Goal: Information Seeking & Learning: Check status

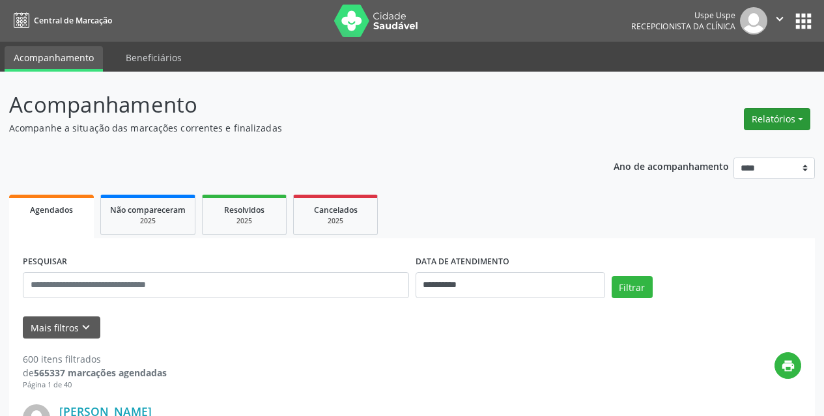
click at [753, 117] on button "Relatórios" at bounding box center [777, 119] width 66 height 22
click at [721, 143] on link "Agendamentos" at bounding box center [741, 147] width 140 height 18
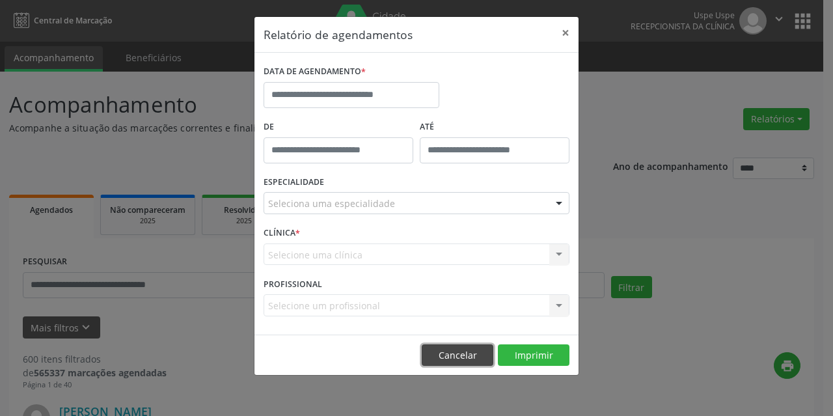
click at [469, 354] on button "Cancelar" at bounding box center [458, 355] width 72 height 22
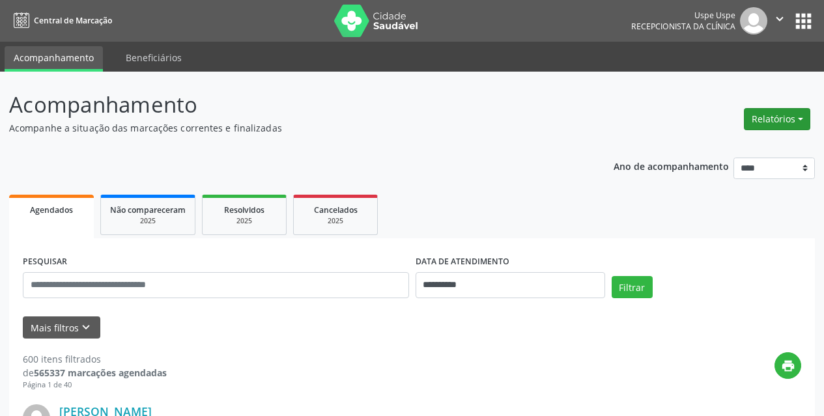
click at [787, 126] on button "Relatórios" at bounding box center [777, 119] width 66 height 22
click at [731, 152] on link "Agendamentos" at bounding box center [741, 147] width 140 height 18
select select "*"
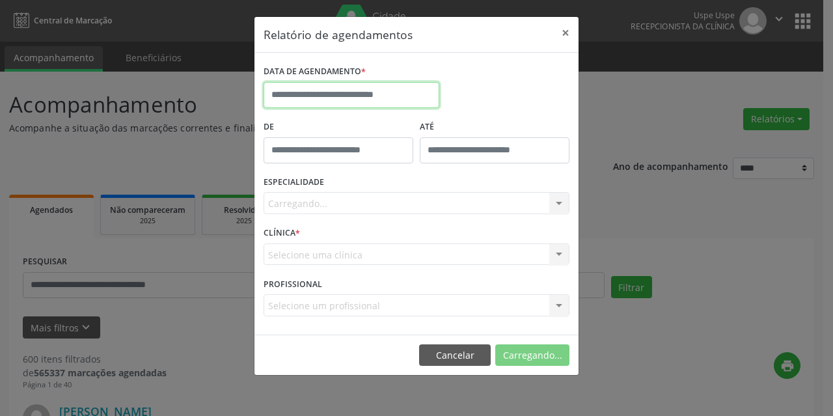
click at [404, 96] on input "text" at bounding box center [352, 95] width 176 height 26
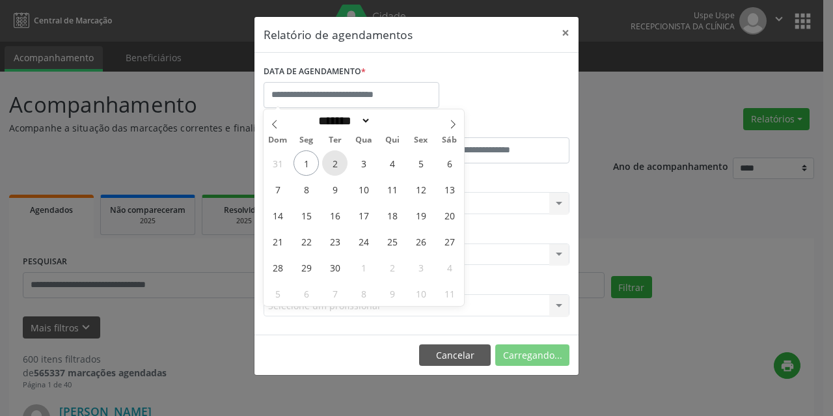
click at [339, 161] on span "2" at bounding box center [334, 162] width 25 height 25
type input "**********"
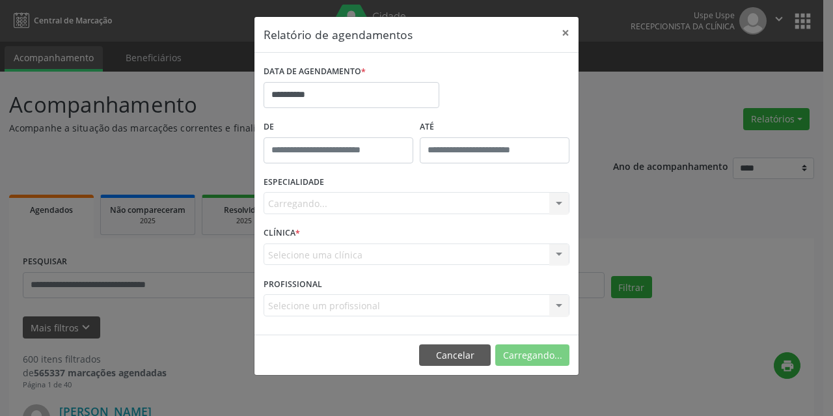
click at [285, 210] on div "Carregando... Todas as especialidades Alergologia Angiologia Arritmologia Cardi…" at bounding box center [417, 203] width 306 height 22
click at [285, 201] on div "Carregando... Todas as especialidades Alergologia Angiologia Arritmologia Cardi…" at bounding box center [417, 203] width 306 height 22
click at [308, 204] on div "Carregando... Todas as especialidades Alergologia Angiologia Arritmologia Cardi…" at bounding box center [417, 203] width 306 height 22
click at [288, 245] on div "Selecione uma clínica Nenhum resultado encontrado para: " " Não há nenhuma opçã…" at bounding box center [417, 255] width 306 height 22
click at [566, 30] on button "×" at bounding box center [566, 33] width 26 height 32
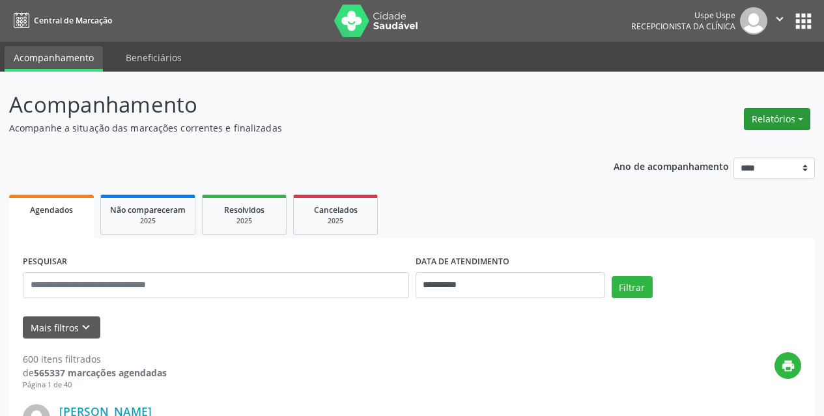
click at [775, 120] on button "Relatórios" at bounding box center [777, 119] width 66 height 22
click at [725, 146] on link "Agendamentos" at bounding box center [741, 147] width 140 height 18
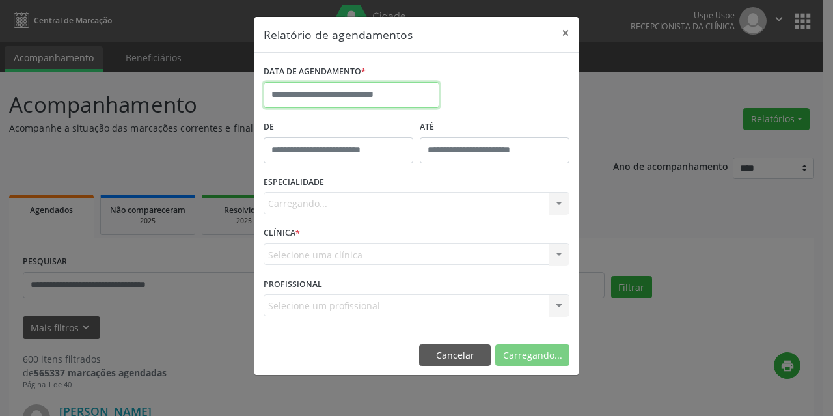
click at [366, 98] on input "text" at bounding box center [352, 95] width 176 height 26
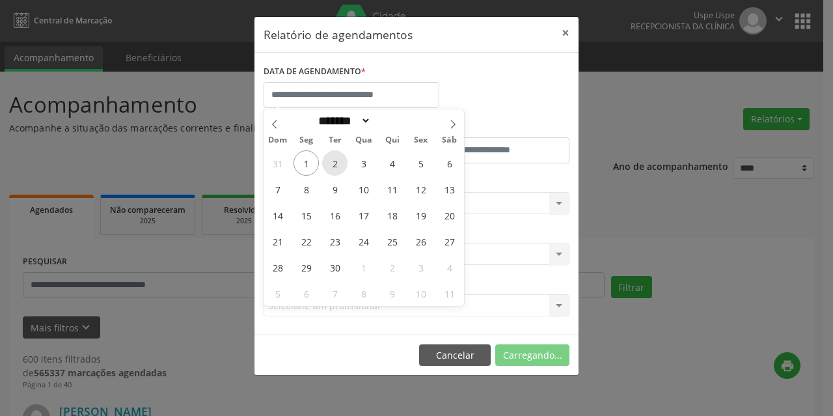
click at [338, 158] on span "2" at bounding box center [334, 162] width 25 height 25
type input "**********"
click at [338, 158] on span "2" at bounding box center [334, 162] width 25 height 25
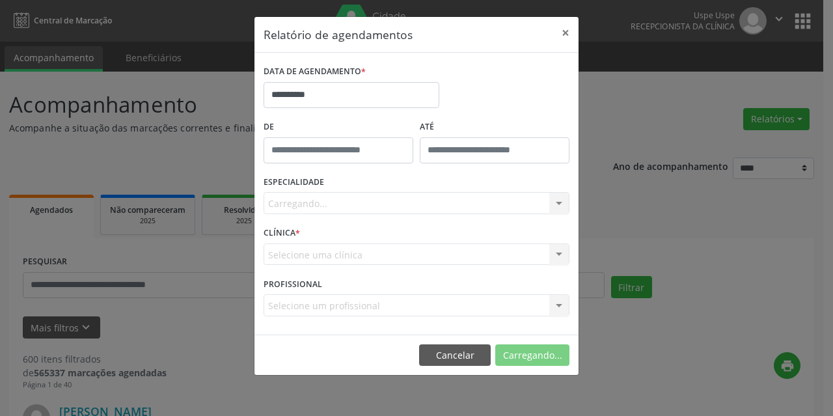
click at [320, 201] on div "Carregando... Todas as especialidades Alergologia Angiologia Arritmologia Cardi…" at bounding box center [417, 203] width 306 height 22
click at [318, 252] on div "Selecione uma clínica Nenhum resultado encontrado para: " " Não há nenhuma opçã…" at bounding box center [417, 255] width 306 height 22
drag, startPoint x: 318, startPoint y: 252, endPoint x: 503, endPoint y: 297, distance: 190.9
click at [449, 286] on form "**********" at bounding box center [417, 194] width 306 height 264
click at [323, 189] on div "ESPECIALIDADE [GEOGRAPHIC_DATA]... Todas as especialidades Alergologia Angiolog…" at bounding box center [416, 198] width 313 height 51
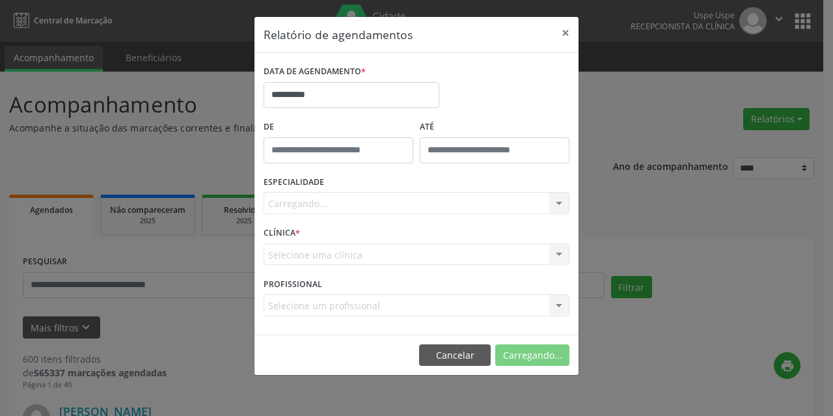
click at [327, 203] on div "Carregando... Todas as especialidades Alergologia Angiologia Arritmologia Cardi…" at bounding box center [417, 203] width 306 height 22
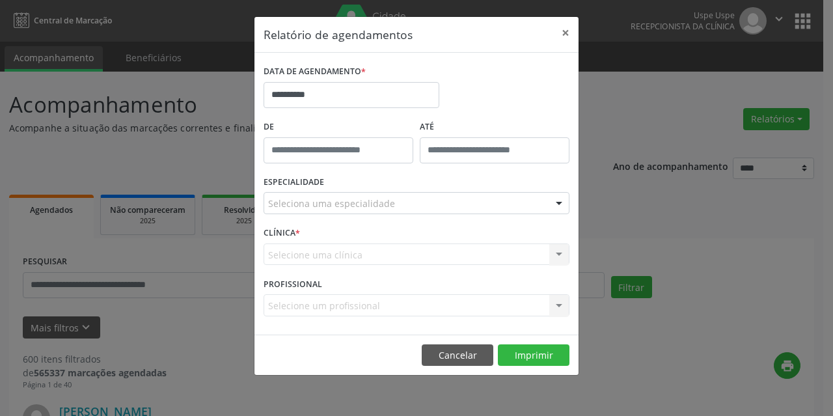
click at [426, 208] on div "Seleciona uma especialidade" at bounding box center [417, 203] width 306 height 22
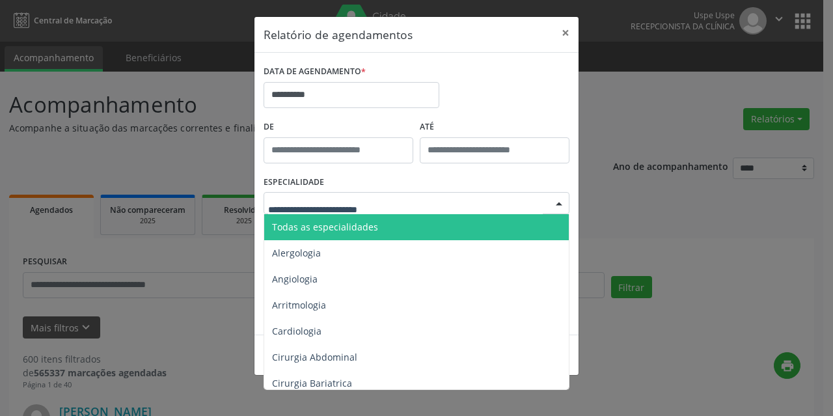
click at [352, 231] on span "Todas as especialidades" at bounding box center [325, 227] width 106 height 12
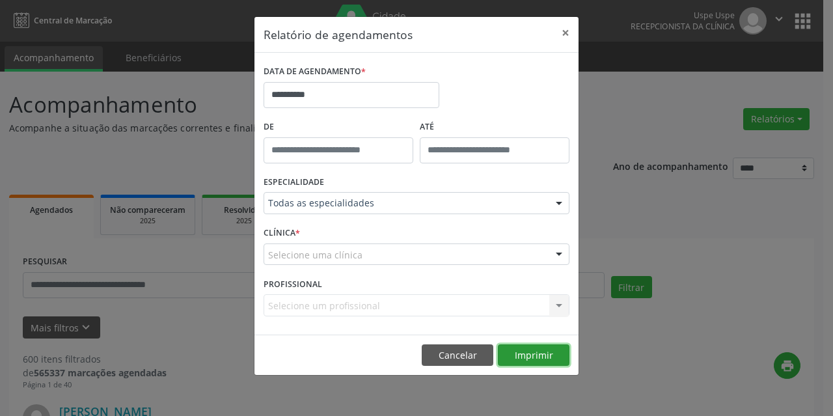
click at [529, 358] on button "Imprimir" at bounding box center [534, 355] width 72 height 22
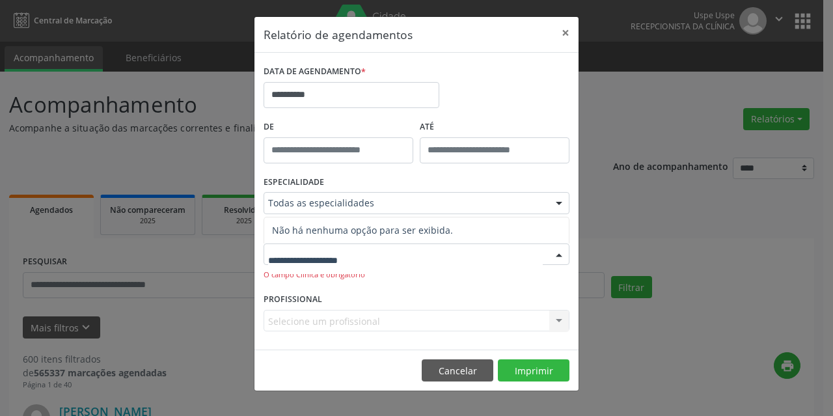
click at [294, 229] on span "Não há nenhuma opção para ser exibida." at bounding box center [416, 230] width 305 height 26
click at [294, 259] on input "text" at bounding box center [405, 261] width 275 height 26
click at [294, 253] on input "text" at bounding box center [405, 261] width 275 height 26
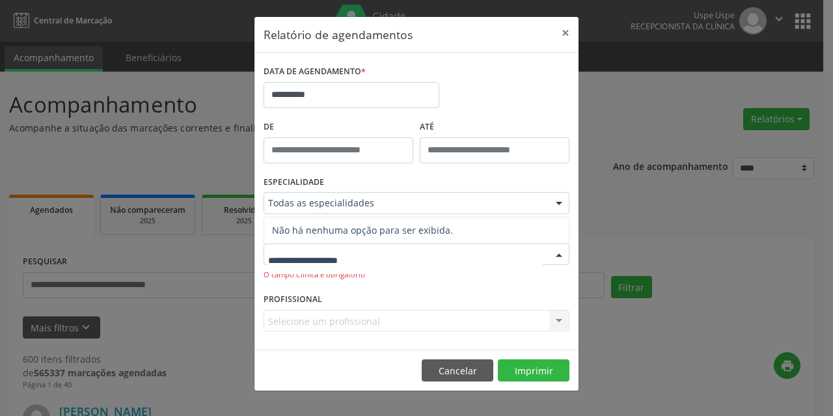
click at [294, 253] on input "text" at bounding box center [405, 261] width 275 height 26
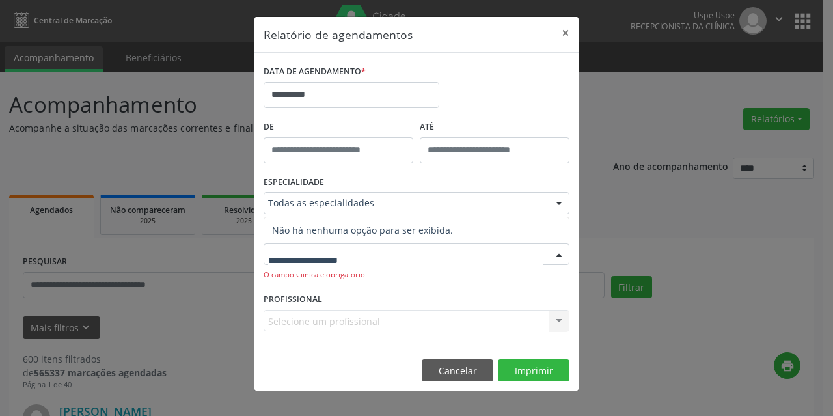
click at [294, 238] on span "Não há nenhuma opção para ser exibida." at bounding box center [416, 230] width 305 height 26
click at [297, 264] on input "text" at bounding box center [405, 261] width 275 height 26
click at [297, 253] on input "text" at bounding box center [405, 261] width 275 height 26
click at [297, 233] on span "Não há nenhuma opção para ser exibida." at bounding box center [416, 230] width 305 height 26
click at [297, 244] on div at bounding box center [417, 255] width 306 height 22
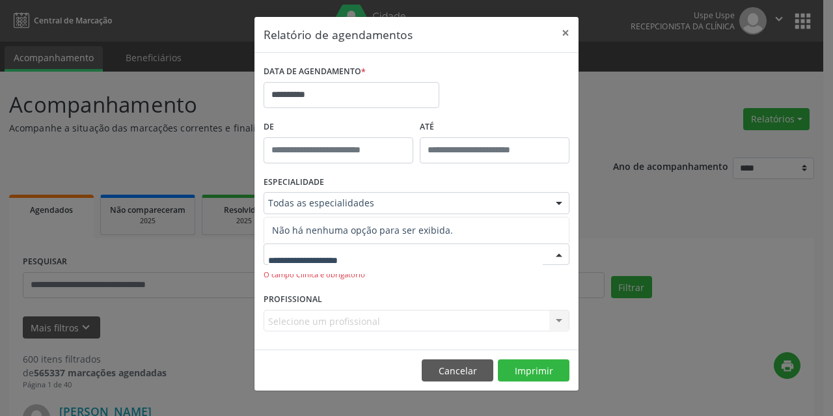
click at [278, 260] on input "text" at bounding box center [405, 261] width 275 height 26
click at [278, 255] on input "text" at bounding box center [405, 261] width 275 height 26
click at [278, 264] on input "text" at bounding box center [405, 261] width 275 height 26
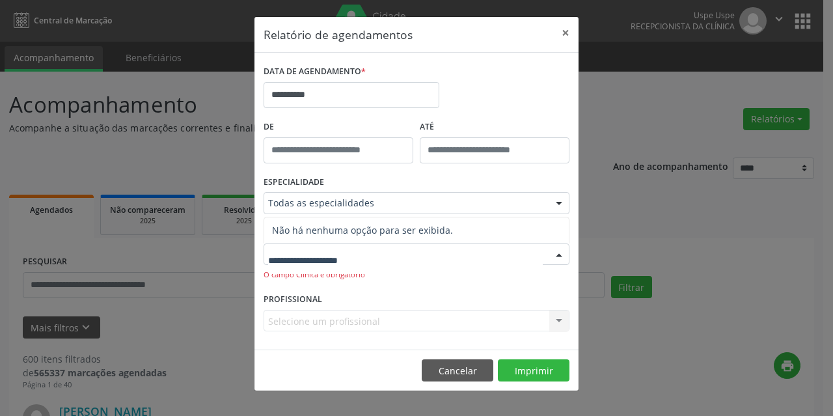
click at [278, 264] on input "text" at bounding box center [405, 261] width 275 height 26
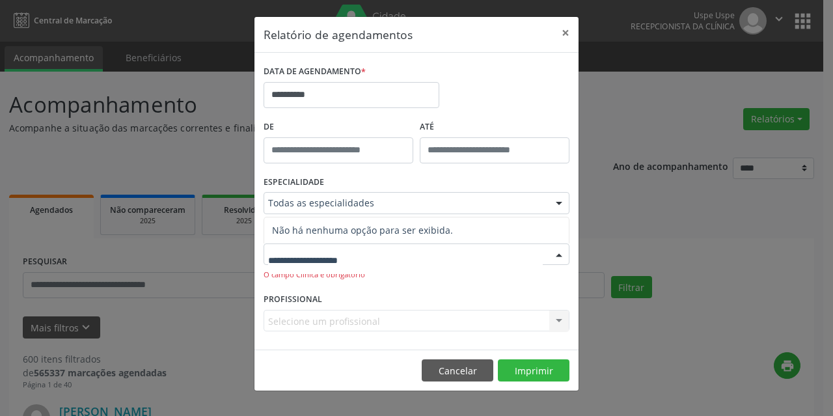
click at [278, 264] on input "text" at bounding box center [405, 261] width 275 height 26
click at [309, 230] on span "Não há nenhuma opção para ser exibida." at bounding box center [416, 230] width 305 height 26
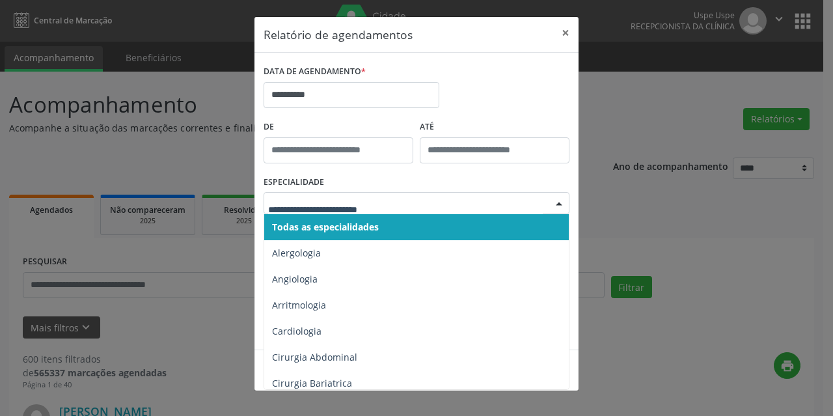
click at [309, 224] on span "Todas as especialidades" at bounding box center [325, 227] width 107 height 12
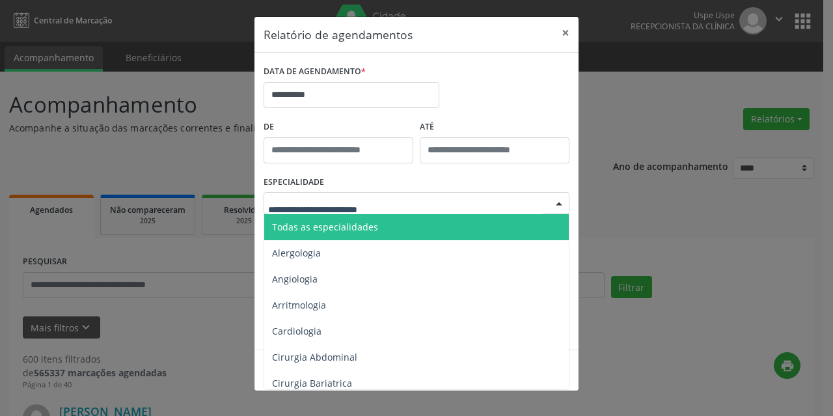
click at [301, 231] on span "Todas as especialidades" at bounding box center [325, 227] width 106 height 12
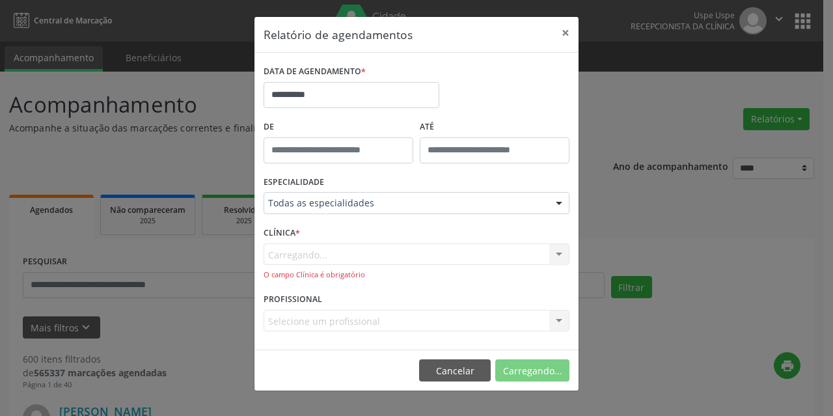
click at [311, 260] on div "Carregando... Nenhum resultado encontrado para: " " Não há nenhuma opção para s…" at bounding box center [417, 262] width 306 height 37
click at [566, 36] on button "×" at bounding box center [566, 33] width 26 height 32
